Goal: Communication & Community: Answer question/provide support

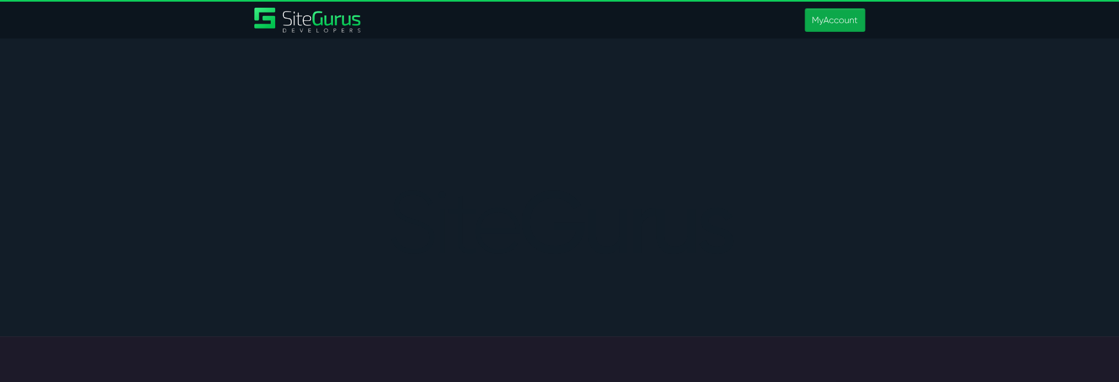
type input "matt.jones@wysi.co.uk"
click at [814, 15] on link "MyAccount" at bounding box center [835, 20] width 60 height 24
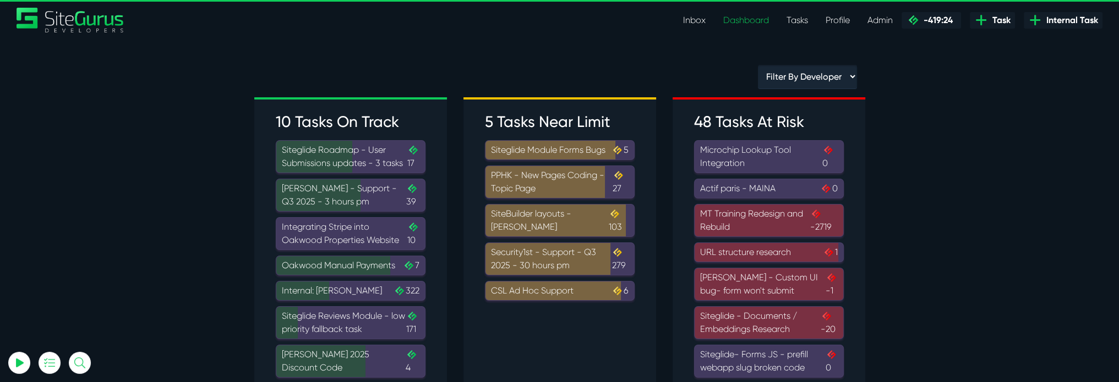
click at [687, 18] on link "Inbox" at bounding box center [694, 20] width 40 height 22
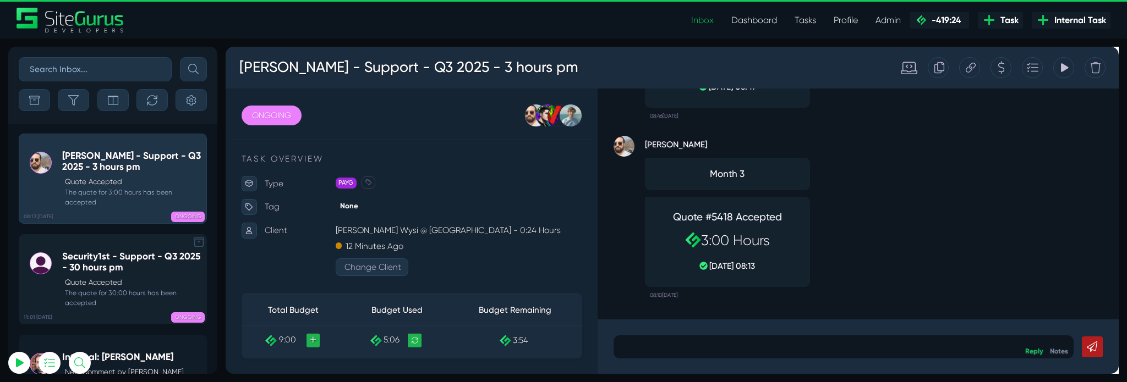
scroll to position [-5630, 0]
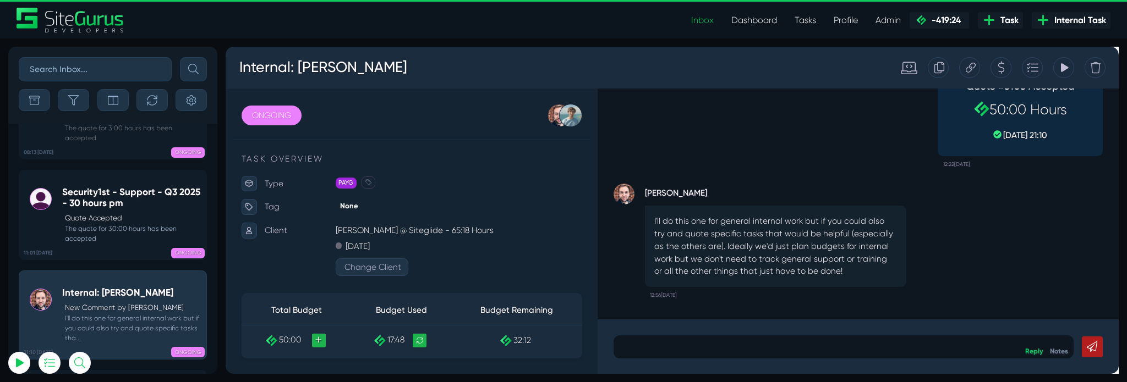
click at [811, 367] on p at bounding box center [876, 362] width 468 height 13
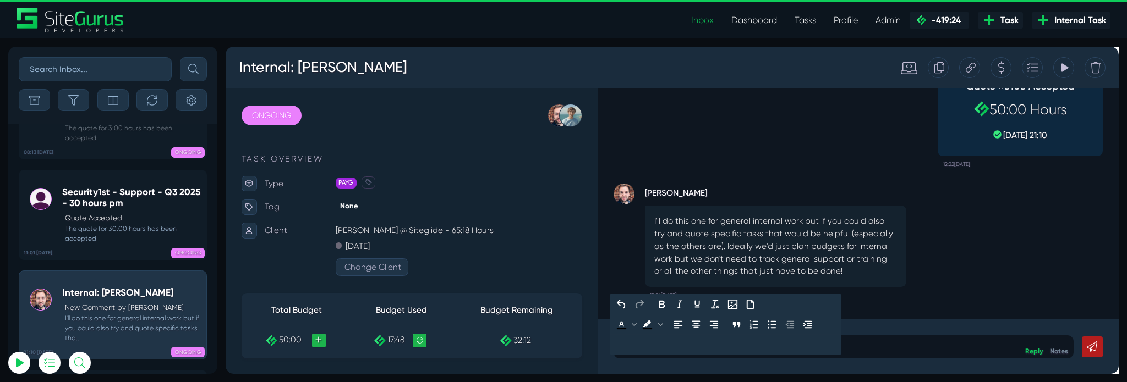
click at [718, 361] on p "Sorry I missed this." at bounding box center [876, 362] width 468 height 13
click at [723, 361] on p "Sorry I missed this." at bounding box center [876, 362] width 468 height 13
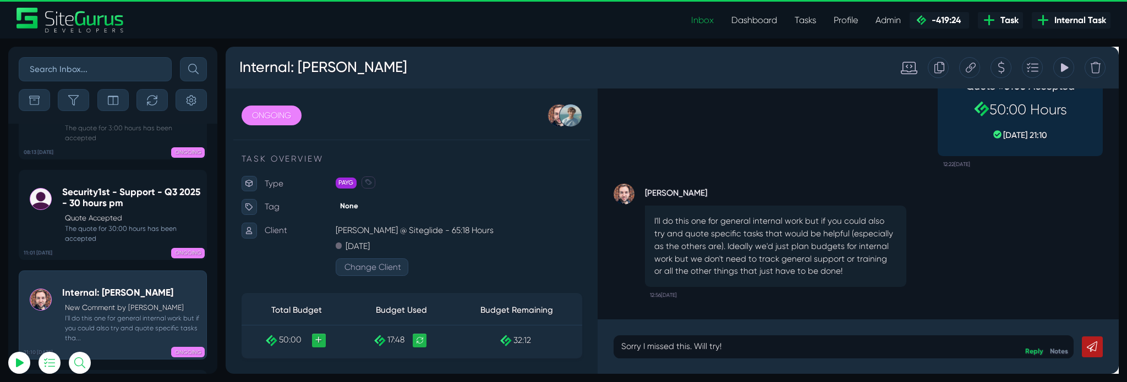
click at [1127, 357] on icon at bounding box center [1138, 362] width 11 height 11
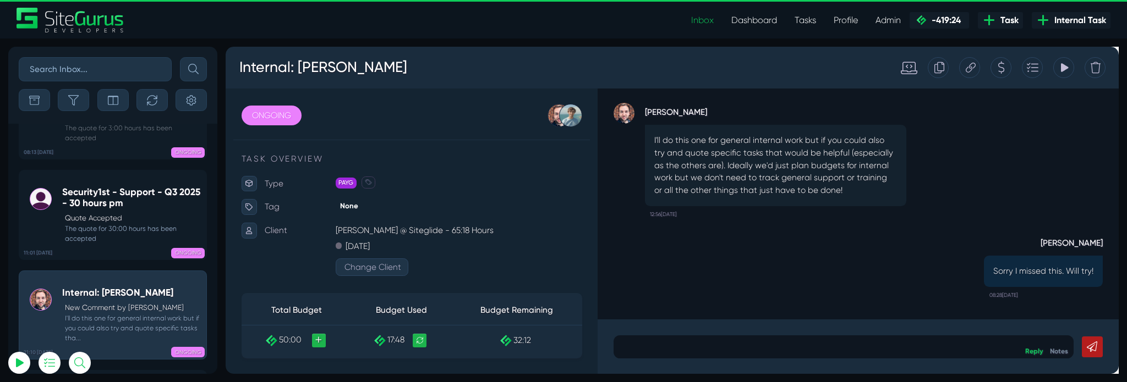
click at [1043, 71] on icon at bounding box center [1043, 68] width 8 height 21
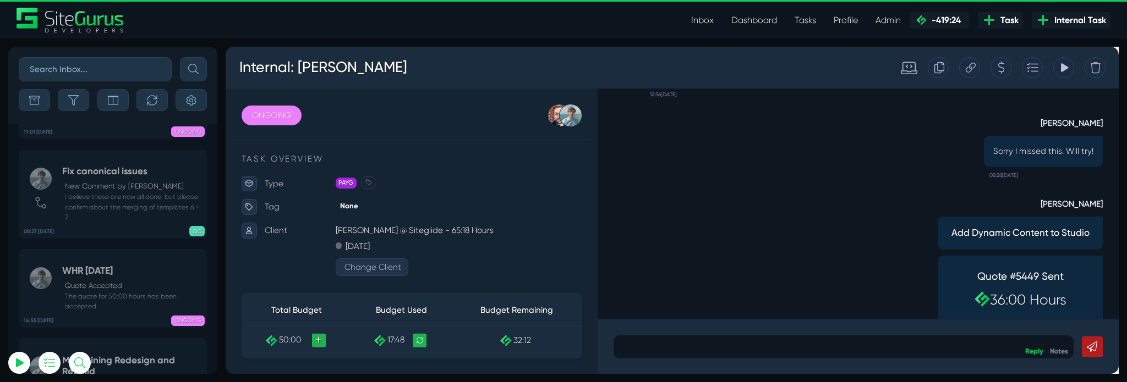
scroll to position [-5217, 0]
